Goal: Task Accomplishment & Management: Manage account settings

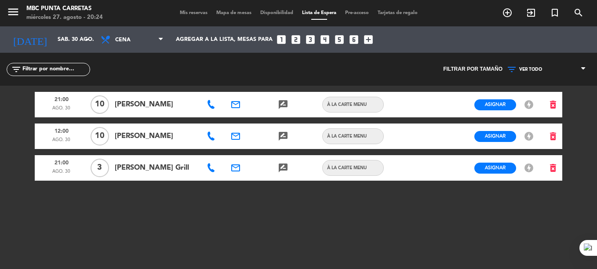
click at [211, 170] on icon at bounding box center [211, 167] width 9 height 9
click at [233, 152] on span "Copiar" at bounding box center [242, 152] width 18 height 9
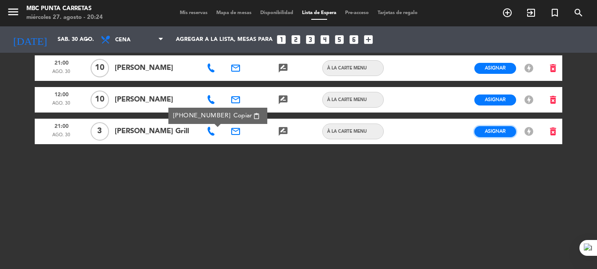
click at [488, 129] on span "Asignar" at bounding box center [495, 131] width 21 height 7
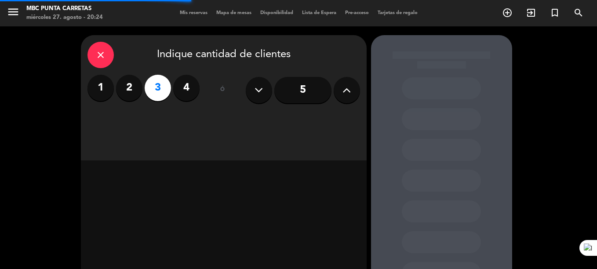
scroll to position [72, 0]
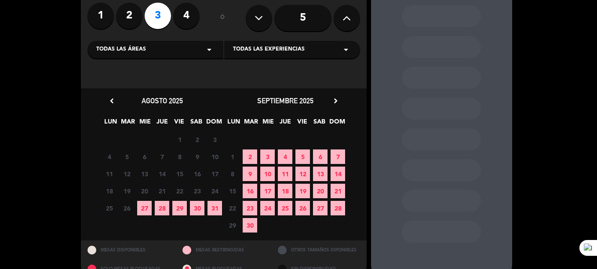
click at [185, 209] on span "29" at bounding box center [179, 208] width 15 height 15
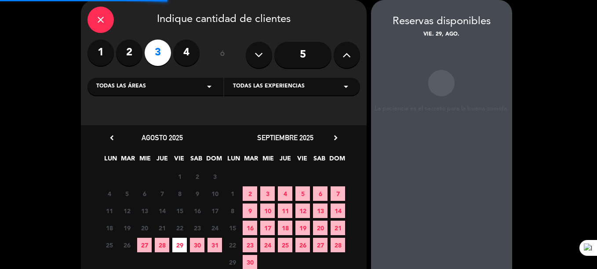
scroll to position [0, 0]
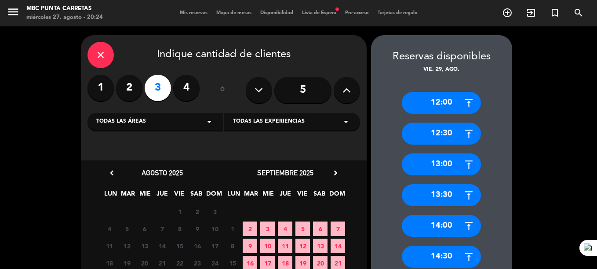
click at [105, 57] on icon "close" at bounding box center [100, 55] width 11 height 11
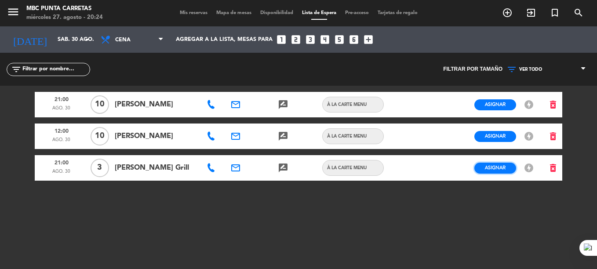
click at [497, 168] on span "Asignar" at bounding box center [495, 167] width 21 height 7
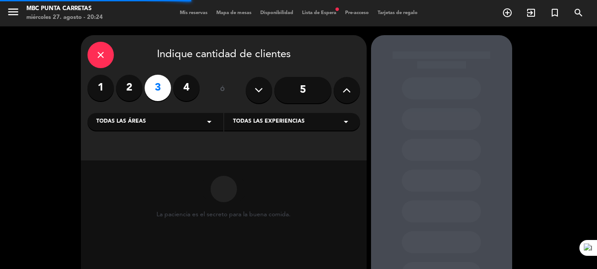
scroll to position [72, 0]
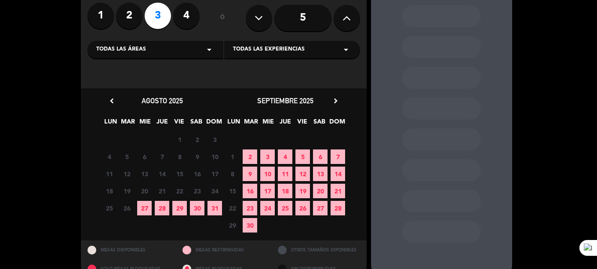
click at [196, 211] on span "30" at bounding box center [197, 208] width 15 height 15
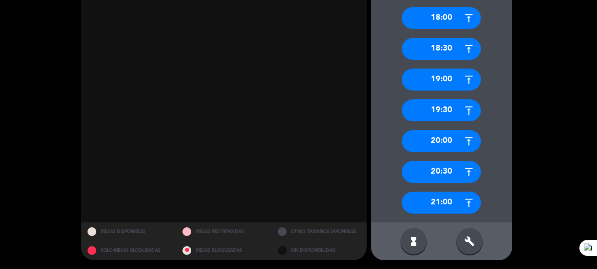
click at [457, 197] on div "21:00" at bounding box center [441, 203] width 79 height 22
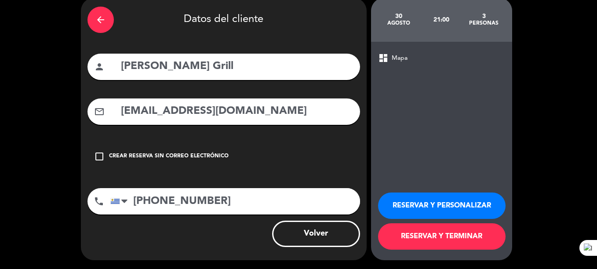
click at [449, 231] on button "RESERVAR Y TERMINAR" at bounding box center [441, 236] width 127 height 26
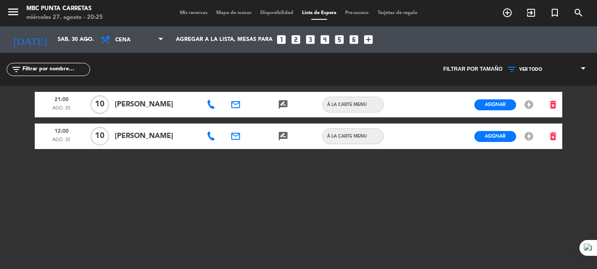
click at [193, 11] on span "Mis reservas" at bounding box center [193, 13] width 36 height 5
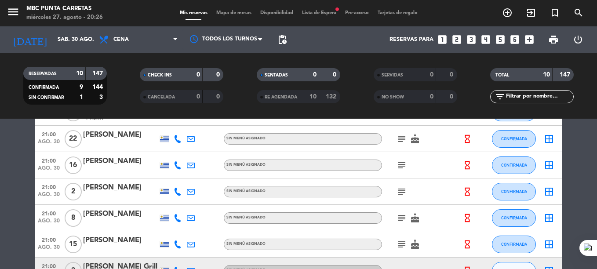
scroll to position [86, 0]
click at [325, 9] on div "menu MBC Punta Carretas miércoles 27. agosto - 20:42 Mis reservas Mapa de mesas…" at bounding box center [298, 13] width 597 height 26
click at [325, 11] on span "Lista de Espera fiber_manual_record" at bounding box center [319, 13] width 43 height 5
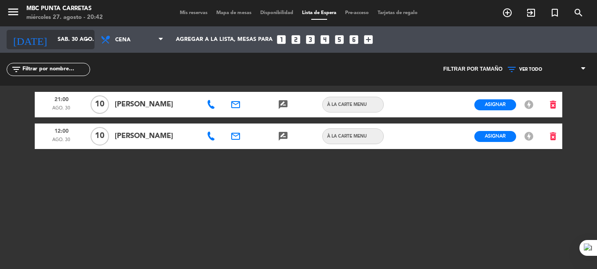
click at [53, 44] on input "sáb. 30 ago." at bounding box center [90, 39] width 74 height 15
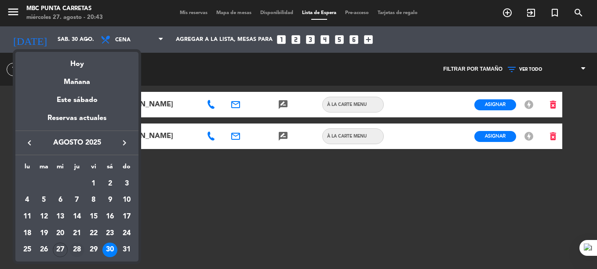
click at [83, 246] on div "28" at bounding box center [76, 250] width 15 height 15
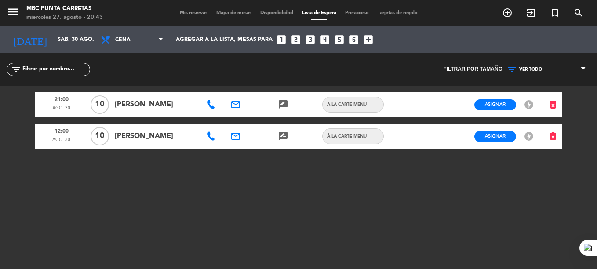
type input "jue. 28 ago."
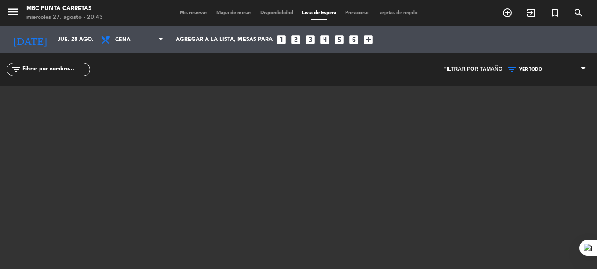
click at [193, 11] on span "Mis reservas" at bounding box center [193, 13] width 36 height 5
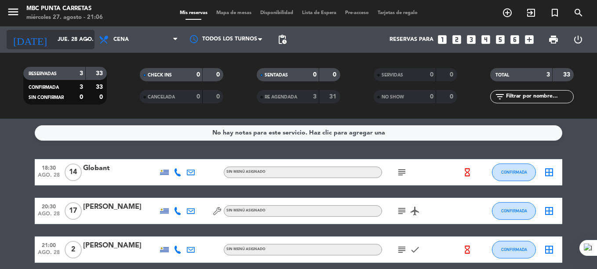
click at [59, 38] on input "jue. 28 ago." at bounding box center [90, 39] width 74 height 15
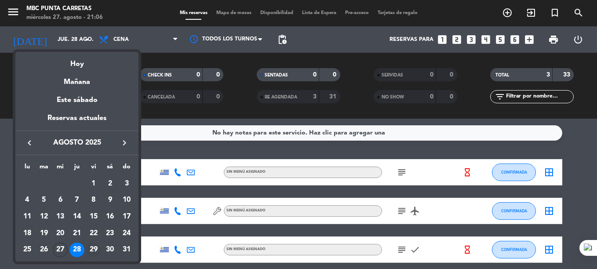
click at [93, 246] on div "29" at bounding box center [93, 250] width 15 height 15
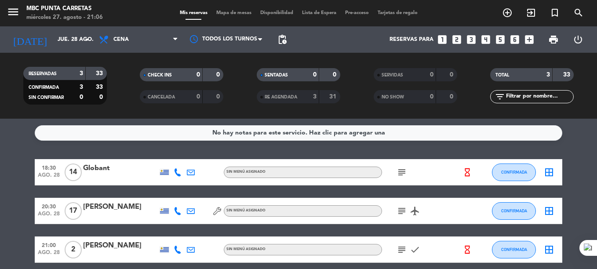
type input "vie. 29 ago."
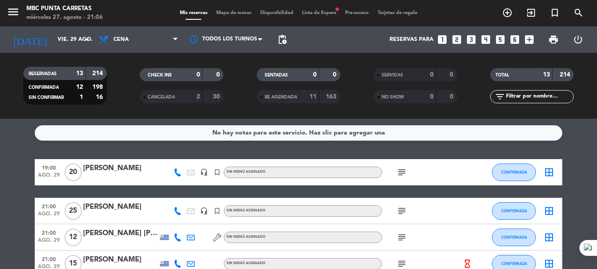
click at [328, 14] on span "Lista de Espera fiber_manual_record" at bounding box center [319, 13] width 43 height 5
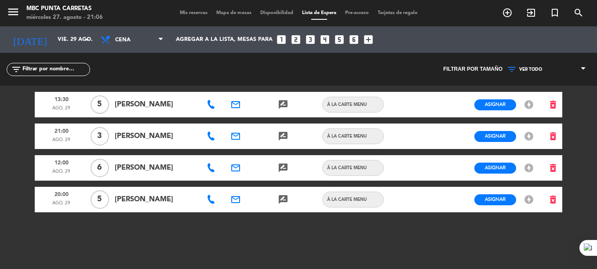
click at [212, 203] on icon at bounding box center [211, 199] width 9 height 9
click at [253, 184] on span "content_paste" at bounding box center [256, 184] width 7 height 7
click at [189, 229] on div "13:30 ago. 29 5 [PERSON_NAME] email rate_review credit_card À LA CARTE MENU Asi…" at bounding box center [298, 196] width 527 height 220
click at [233, 202] on icon "email" at bounding box center [235, 199] width 11 height 11
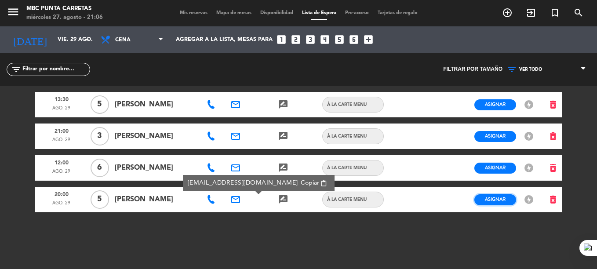
click at [492, 194] on button "Asignar" at bounding box center [495, 199] width 42 height 11
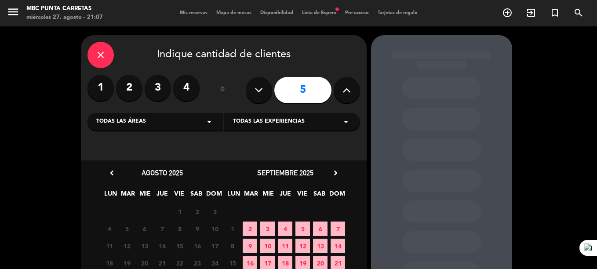
scroll to position [90, 0]
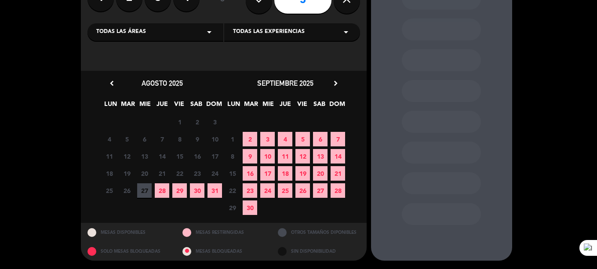
click at [175, 194] on span "29" at bounding box center [179, 190] width 15 height 15
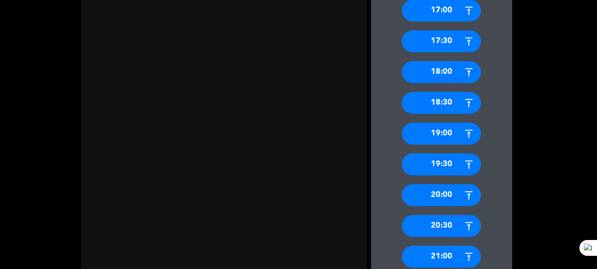
scroll to position [454, 0]
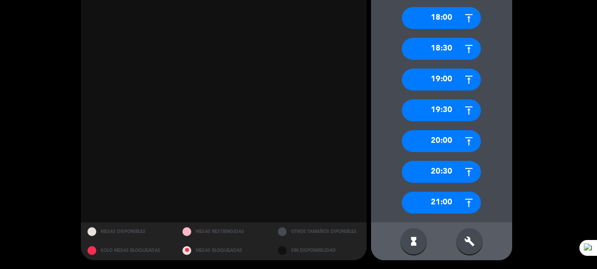
click at [458, 138] on div "20:00" at bounding box center [441, 141] width 79 height 22
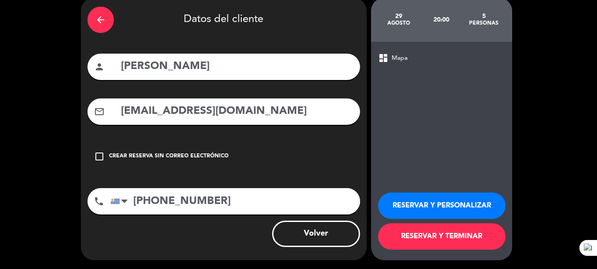
click at [449, 244] on button "RESERVAR Y TERMINAR" at bounding box center [441, 236] width 127 height 26
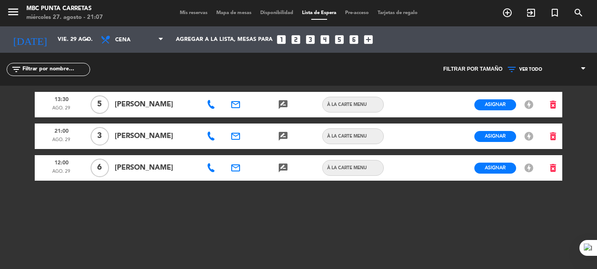
click at [185, 14] on span "Mis reservas" at bounding box center [193, 13] width 36 height 5
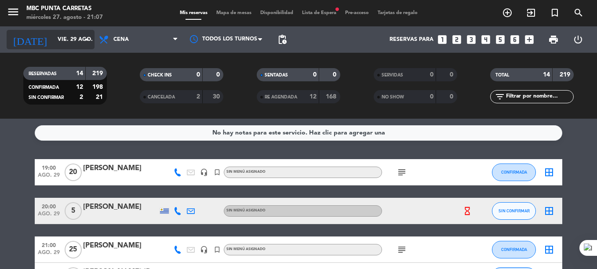
click at [53, 38] on input "vie. 29 ago." at bounding box center [90, 39] width 74 height 15
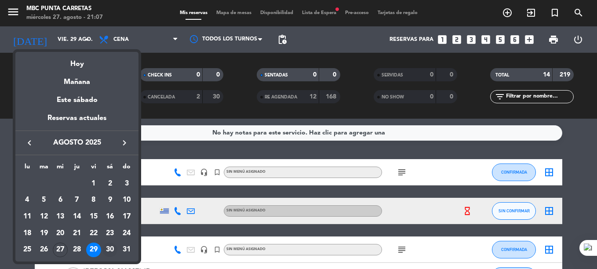
click at [108, 248] on div "30" at bounding box center [109, 250] width 15 height 15
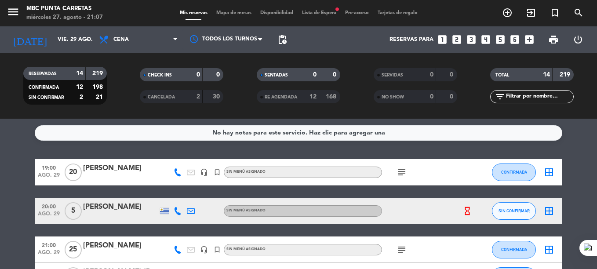
type input "sáb. 30 ago."
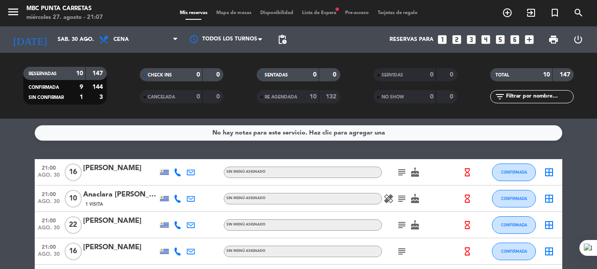
click at [312, 12] on span "Lista de Espera fiber_manual_record" at bounding box center [319, 13] width 43 height 5
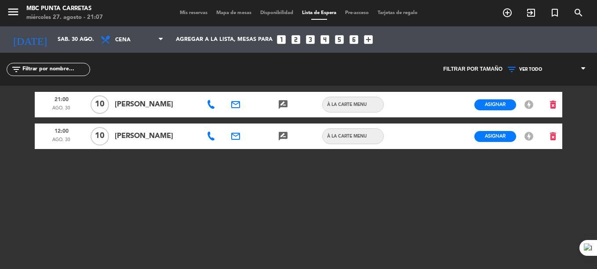
click at [210, 102] on icon at bounding box center [211, 104] width 9 height 9
click at [253, 87] on span "content_paste" at bounding box center [256, 89] width 7 height 7
click at [238, 90] on span "Copiar" at bounding box center [242, 88] width 18 height 9
click at [211, 134] on icon at bounding box center [211, 136] width 9 height 9
click at [233, 124] on span "Copiar" at bounding box center [242, 120] width 18 height 9
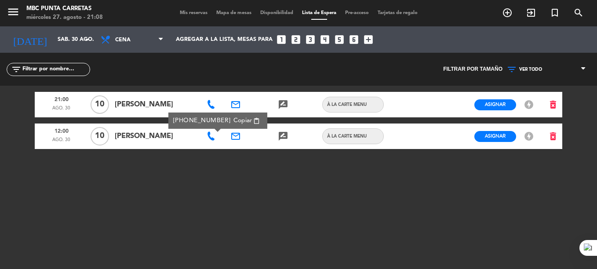
click at [240, 134] on icon "email" at bounding box center [235, 136] width 11 height 11
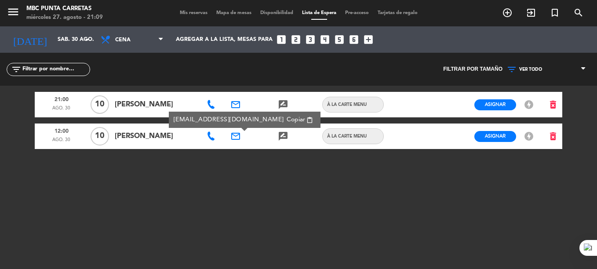
click at [249, 172] on div "21:00 ago. 30 10 [PERSON_NAME] email rate_review credit_card À LA CARTE MENU As…" at bounding box center [298, 196] width 527 height 220
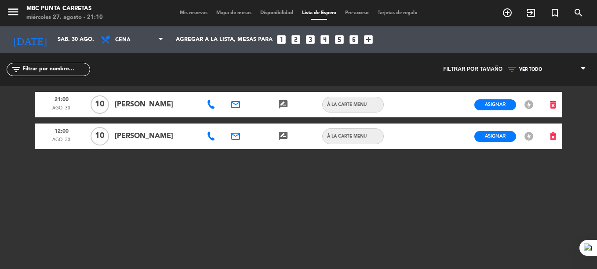
click at [192, 11] on span "Mis reservas" at bounding box center [193, 13] width 36 height 5
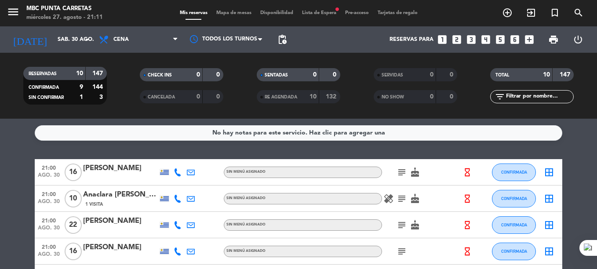
click at [323, 14] on span "Lista de Espera fiber_manual_record" at bounding box center [319, 13] width 43 height 5
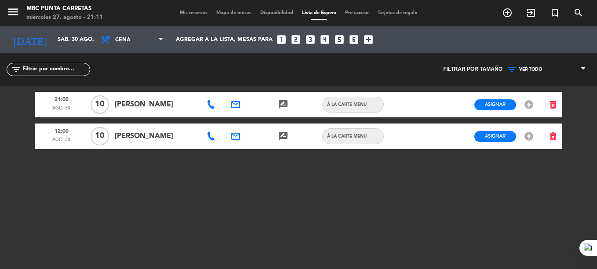
click at [173, 7] on div "menu MBC Punta Carretas miércoles 27. agosto - 21:11 Mis reservas Mapa de mesas…" at bounding box center [298, 13] width 597 height 26
click at [196, 16] on div "Mis reservas Mapa de mesas Disponibilidad Lista de Espera Pre-acceso Tarjetas d…" at bounding box center [298, 13] width 247 height 8
click at [195, 13] on span "Mis reservas" at bounding box center [193, 13] width 36 height 5
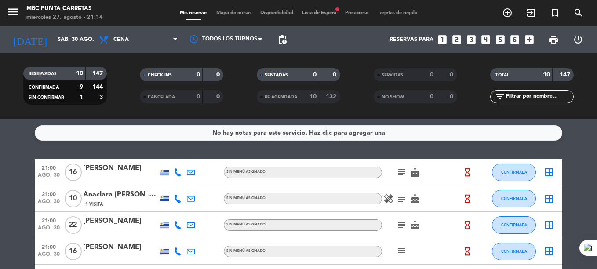
click at [305, 11] on span "Lista de Espera fiber_manual_record" at bounding box center [319, 13] width 43 height 5
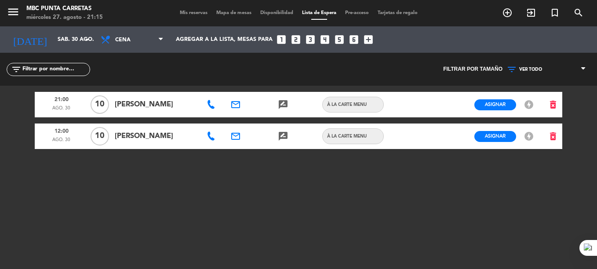
click at [212, 103] on icon at bounding box center [211, 104] width 9 height 9
click at [216, 136] on span at bounding box center [212, 136] width 11 height 9
click at [213, 136] on icon at bounding box center [211, 136] width 9 height 9
click at [195, 162] on div "21:00 ago. 30 10 [PERSON_NAME] email rate_review credit_card À LA CARTE MENU As…" at bounding box center [298, 196] width 527 height 220
